Goal: Transaction & Acquisition: Purchase product/service

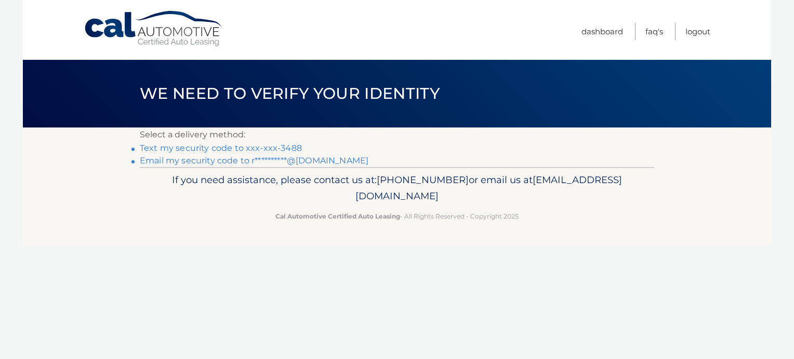
click at [237, 146] on link "Text my security code to xxx-xxx-3488" at bounding box center [221, 148] width 162 height 10
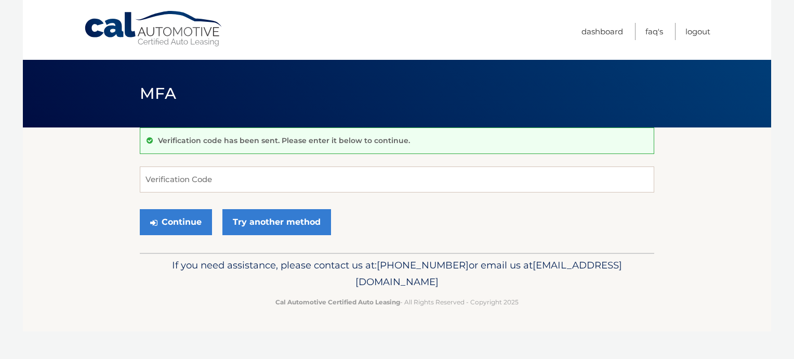
click at [233, 146] on div "Verification code has been sent. Please enter it below to continue." at bounding box center [397, 140] width 515 height 27
click at [220, 182] on input "Verification Code" at bounding box center [397, 179] width 515 height 26
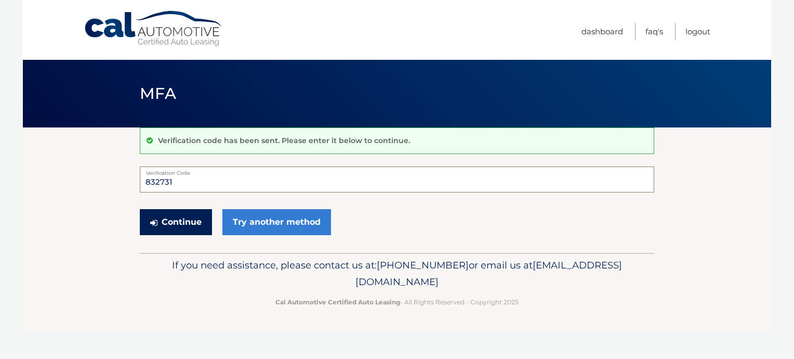
type input "832731"
click at [185, 220] on button "Continue" at bounding box center [176, 222] width 72 height 26
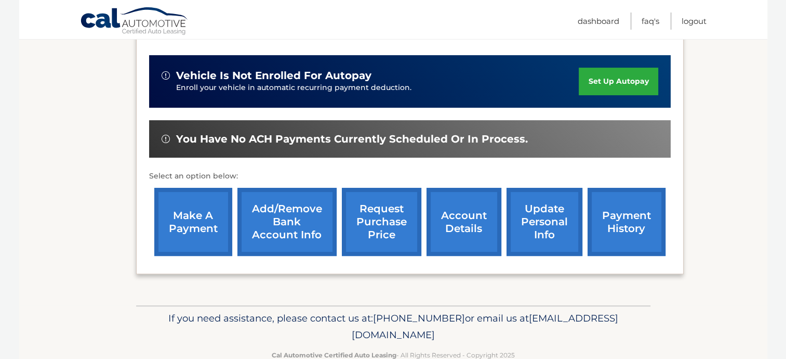
scroll to position [284, 0]
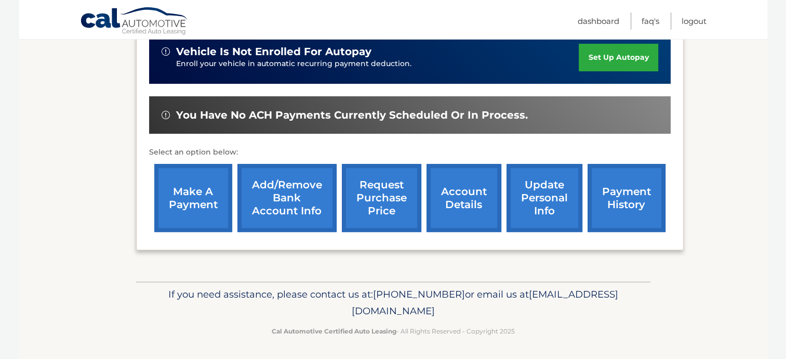
click at [190, 199] on link "make a payment" at bounding box center [193, 198] width 78 height 68
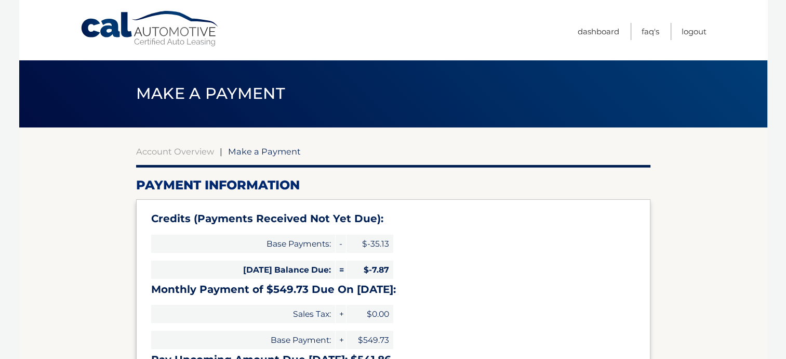
type input "541.86"
select select "M2E1ZDE4ODItNWUzNy00NWM1LTllMDItMjZmYzhlODQzYzJh"
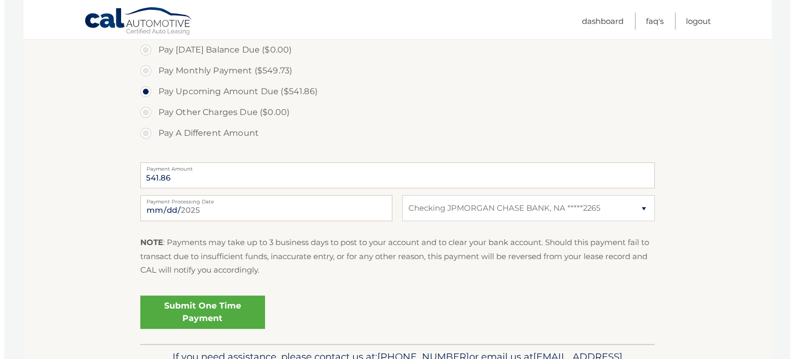
scroll to position [416, 0]
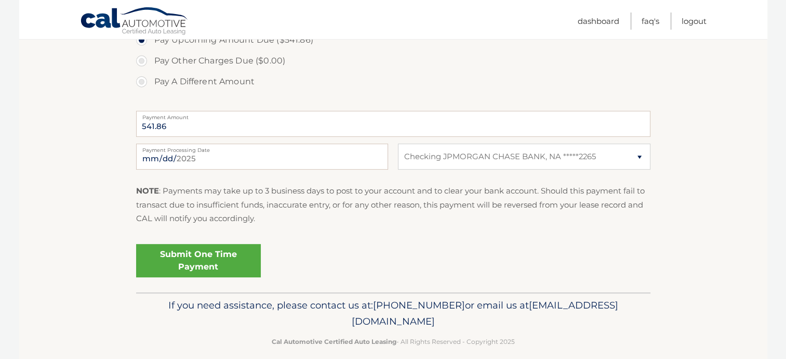
click at [224, 262] on link "Submit One Time Payment" at bounding box center [198, 260] width 125 height 33
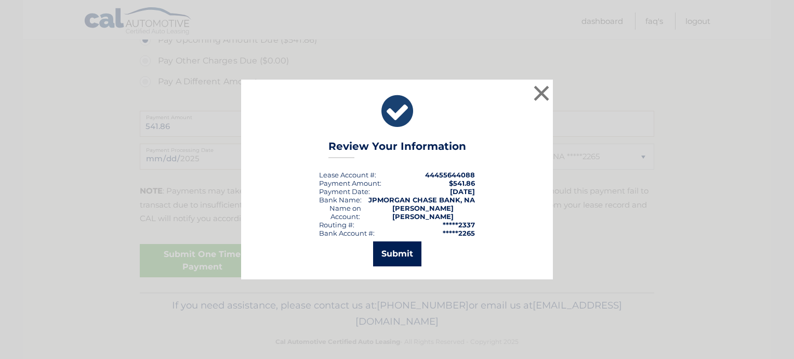
click at [392, 246] on button "Submit" at bounding box center [397, 253] width 48 height 25
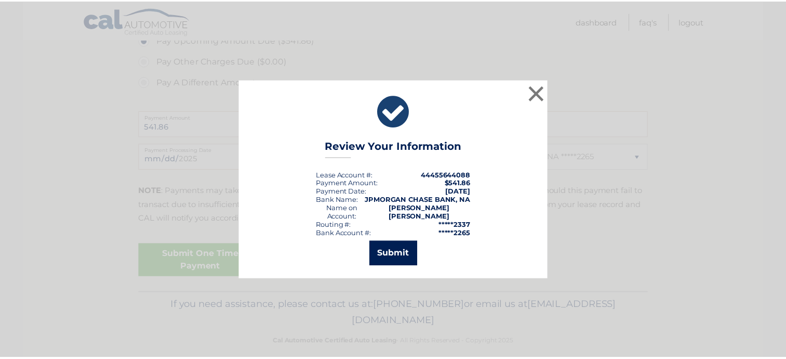
scroll to position [390, 0]
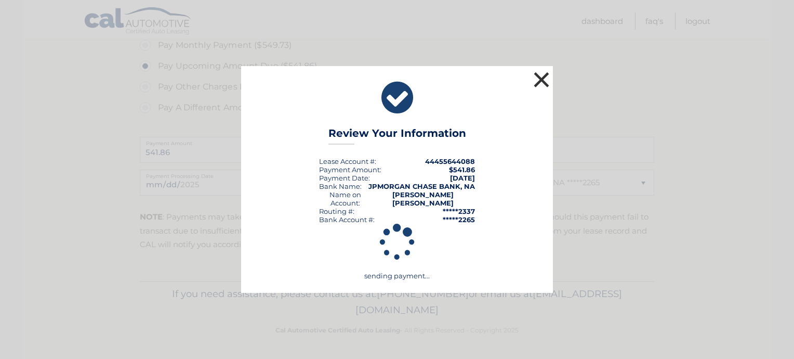
click at [537, 83] on button "×" at bounding box center [541, 79] width 21 height 21
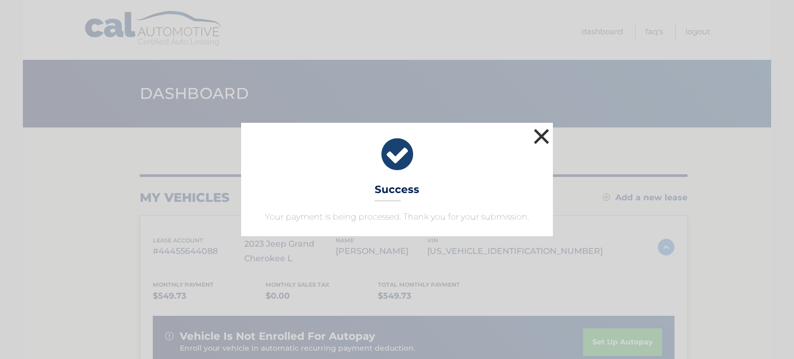
click at [542, 132] on button "×" at bounding box center [541, 136] width 21 height 21
